Goal: Navigation & Orientation: Understand site structure

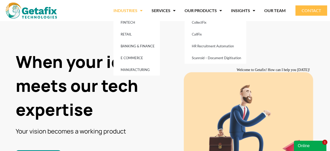
click at [141, 11] on span "Menu" at bounding box center [139, 10] width 5 height 9
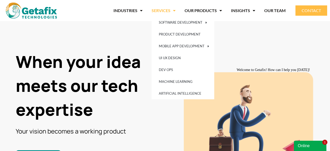
click at [163, 11] on link "SERVICES" at bounding box center [164, 11] width 24 height 12
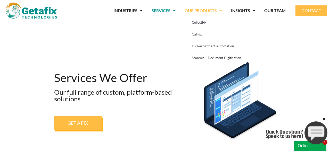
click at [202, 9] on link "OUR PRODUCTS" at bounding box center [203, 11] width 37 height 12
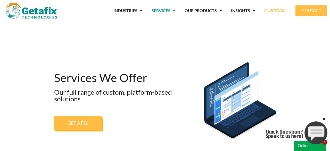
click at [275, 10] on link "OUR TEAM" at bounding box center [274, 11] width 21 height 12
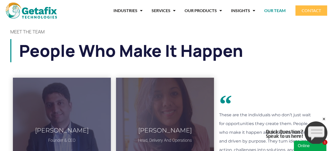
click at [324, 120] on icon "Close" at bounding box center [324, 119] width 5 height 5
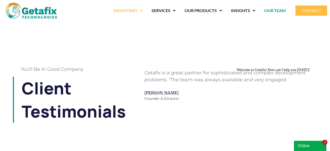
scroll to position [366, 0]
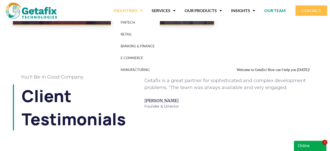
click at [121, 12] on link "INDUSTRIES" at bounding box center [127, 11] width 29 height 12
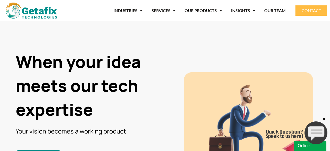
click at [324, 120] on icon "Close" at bounding box center [324, 119] width 5 height 5
